Goal: Task Accomplishment & Management: Manage account settings

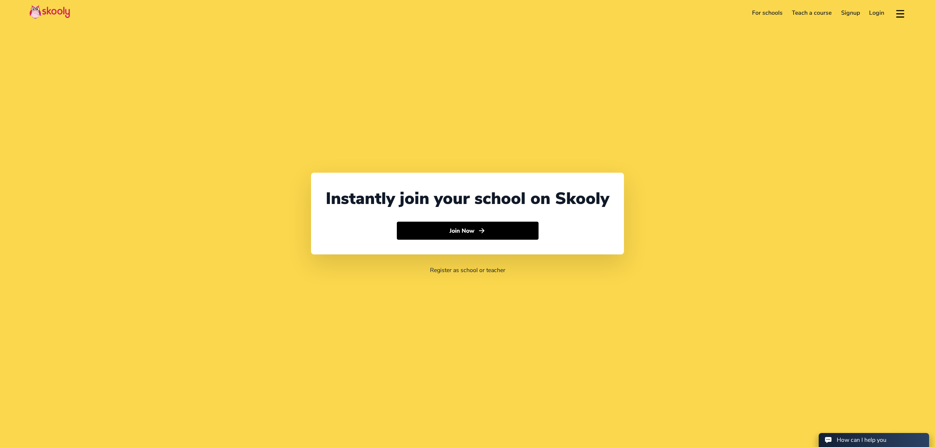
select select "971"
select select "[GEOGRAPHIC_DATA]"
select select "[GEOGRAPHIC_DATA]/[GEOGRAPHIC_DATA]"
click at [882, 21] on header "For schools Teach a course Signup Login Download app Contact support English" at bounding box center [467, 13] width 935 height 26
click at [876, 14] on link "Login" at bounding box center [876, 13] width 25 height 12
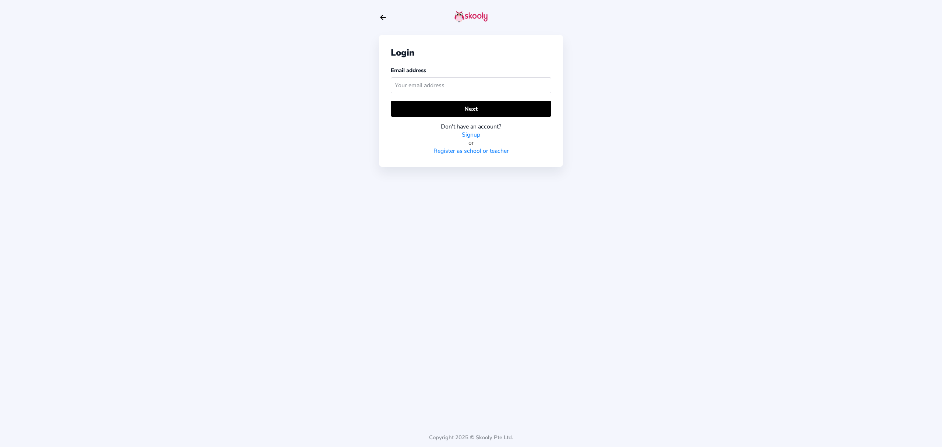
click at [476, 81] on input "text" at bounding box center [471, 85] width 160 height 16
click at [473, 89] on input "text" at bounding box center [471, 85] width 160 height 16
type input "[PERSON_NAME][EMAIL_ADDRESS][DOMAIN_NAME]"
click at [514, 118] on div "Don't have an account? Signup or Register as school or teacher" at bounding box center [471, 136] width 160 height 38
click at [516, 117] on div "Don't have an account? Signup or Register as school or teacher" at bounding box center [471, 136] width 160 height 38
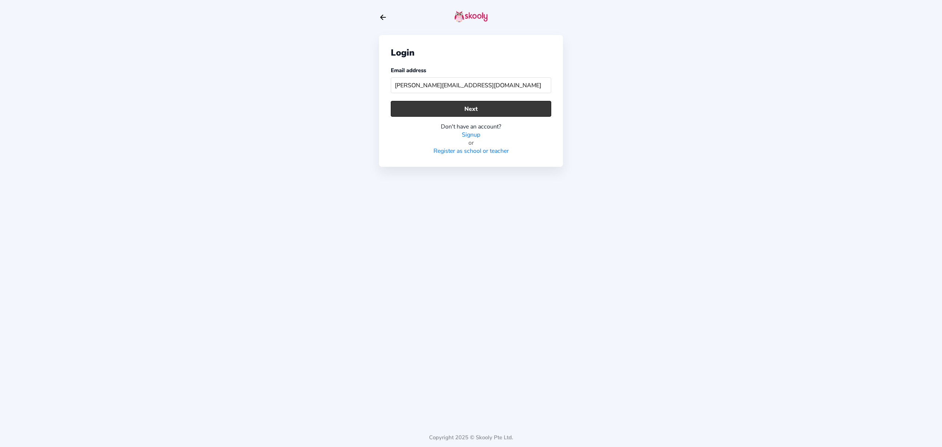
click at [546, 106] on button "Next" at bounding box center [471, 109] width 160 height 16
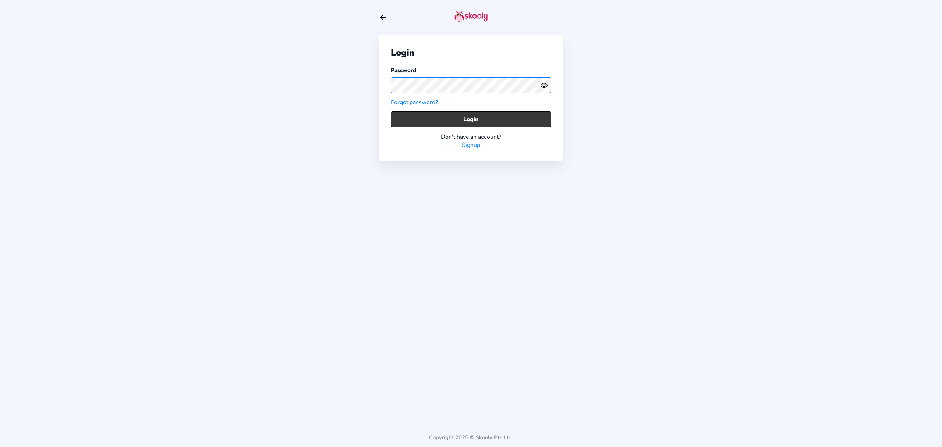
click at [512, 121] on button "Login" at bounding box center [471, 119] width 160 height 16
